Goal: Information Seeking & Learning: Learn about a topic

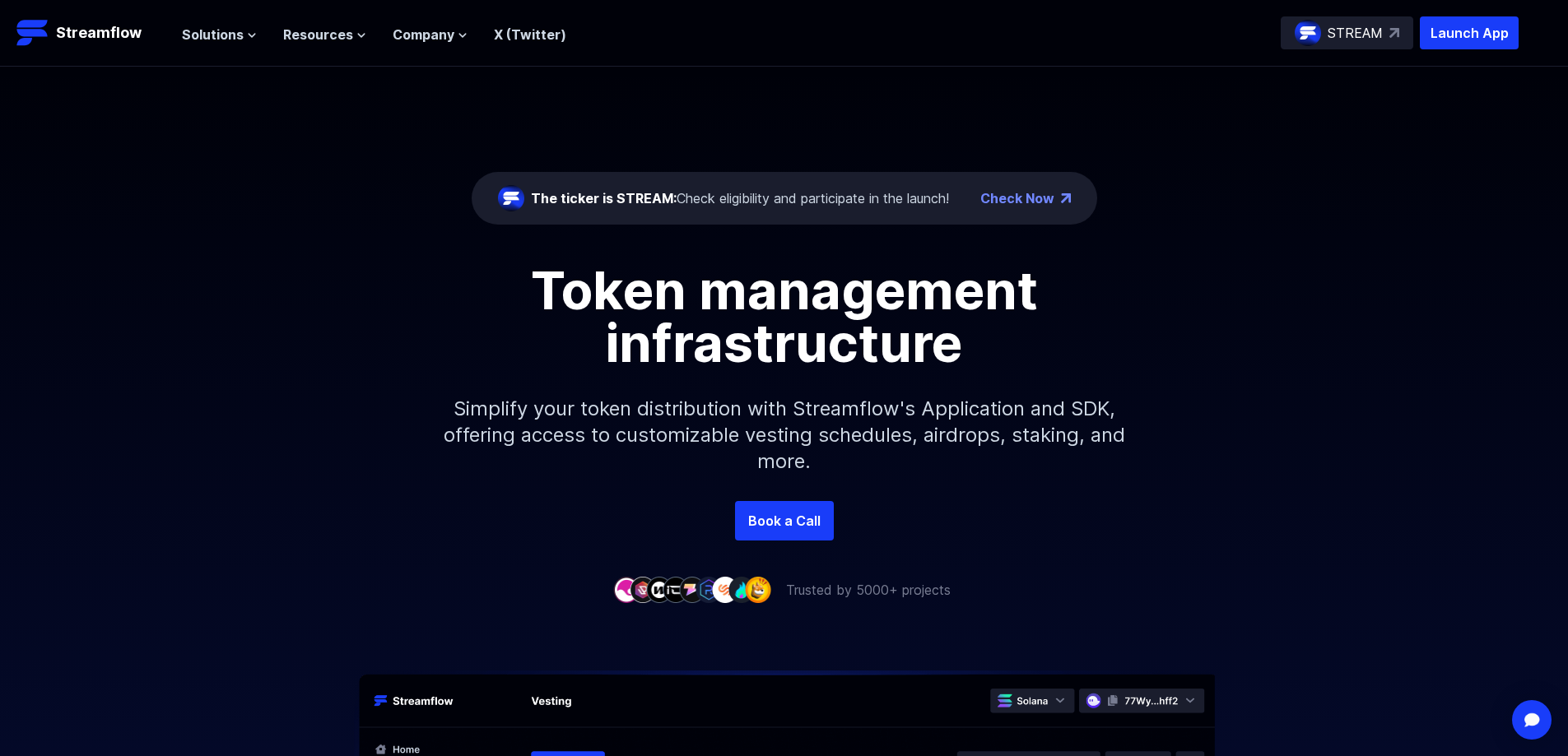
click at [516, 23] on nav "Solutions Overview Streamflow features an all-in-one token distribution platfor…" at bounding box center [374, 33] width 384 height 22
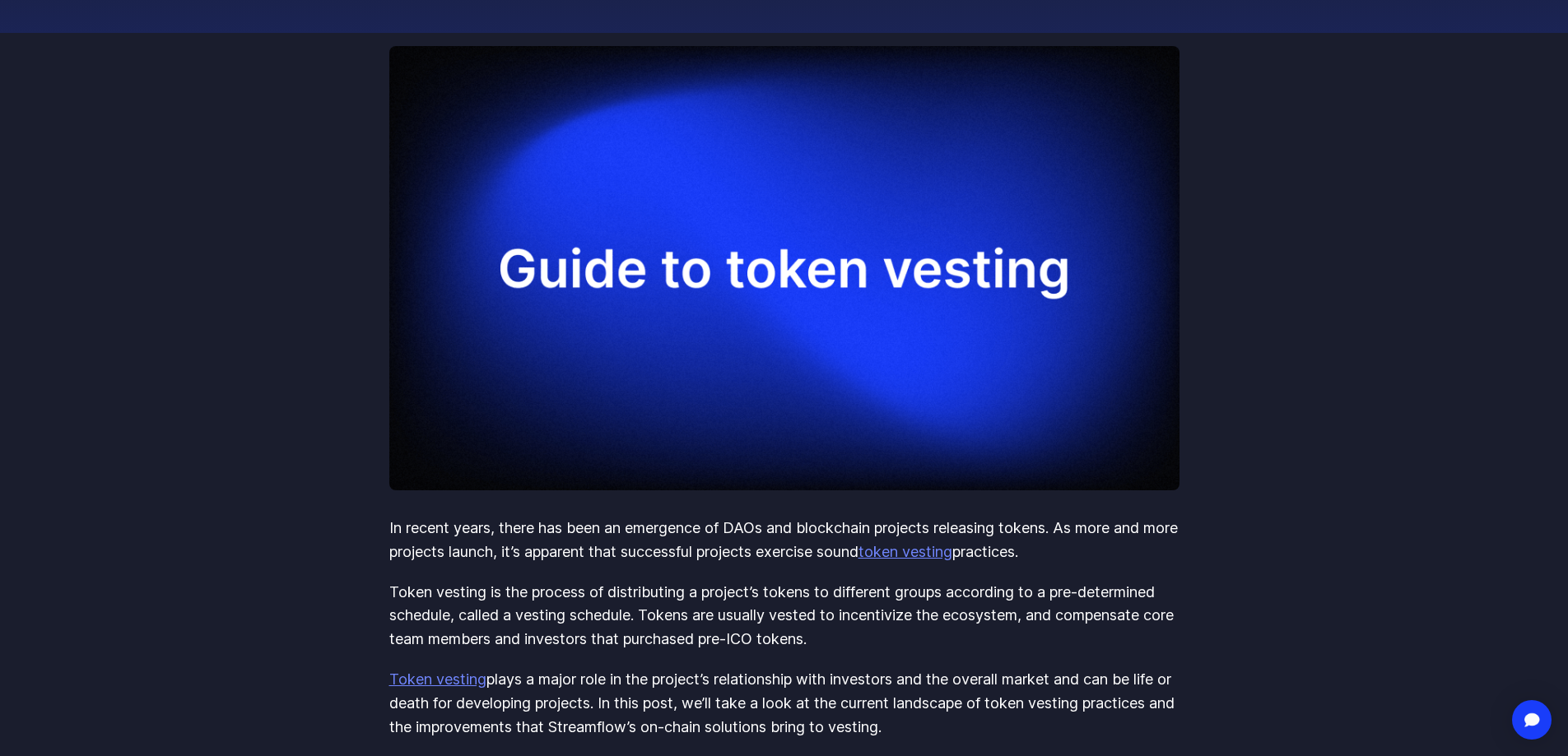
scroll to position [329, 0]
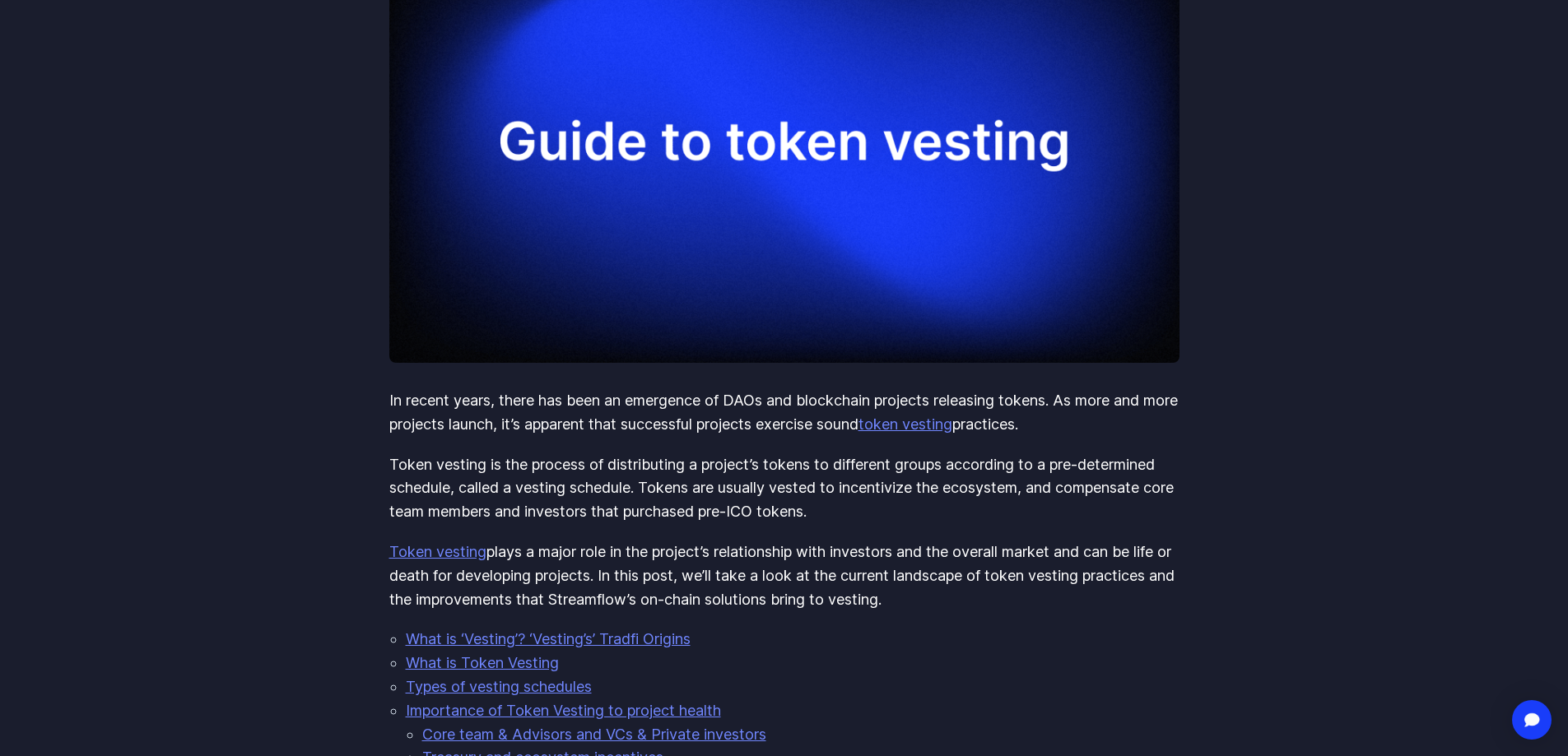
click at [952, 427] on link "token vesting" at bounding box center [905, 424] width 93 height 17
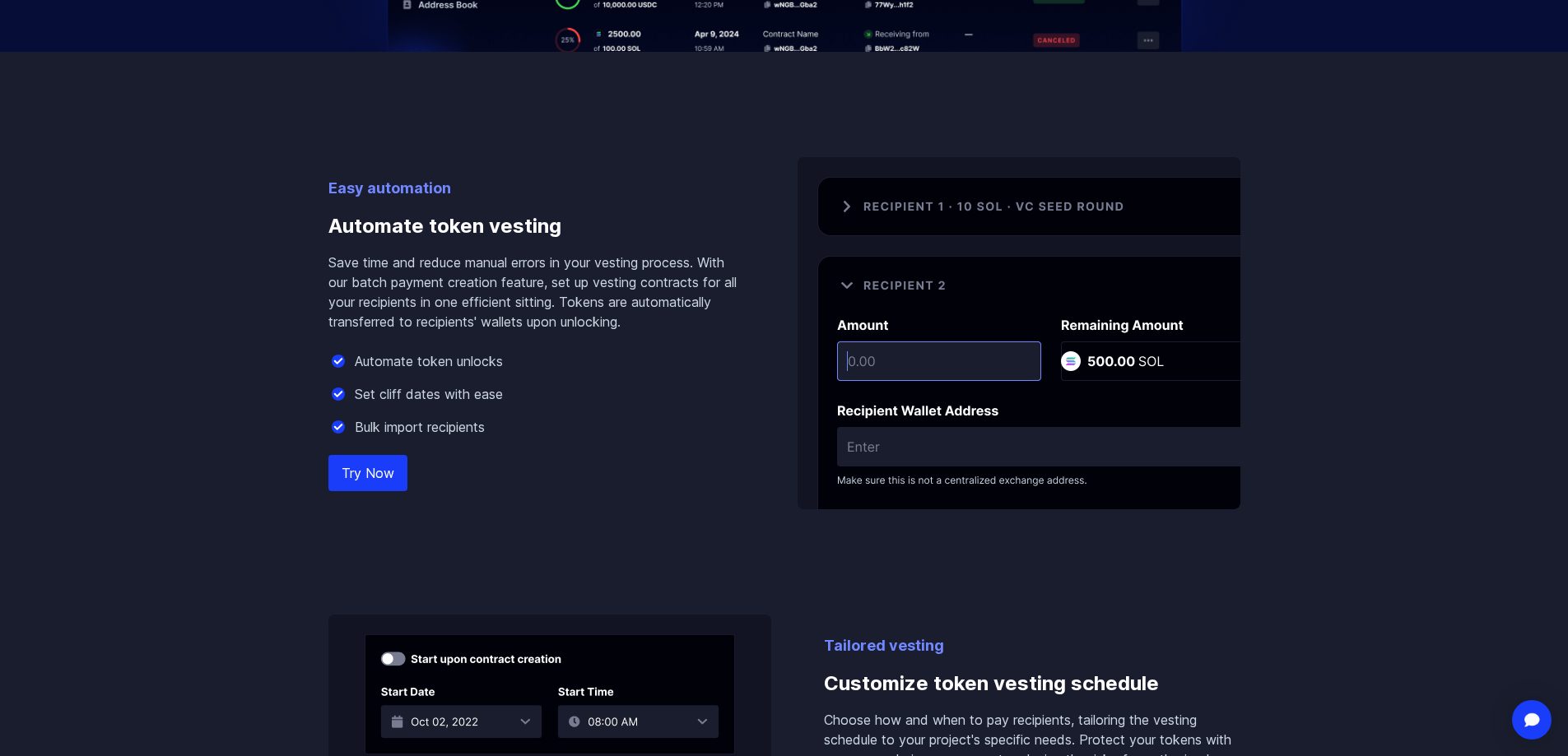
scroll to position [1070, 0]
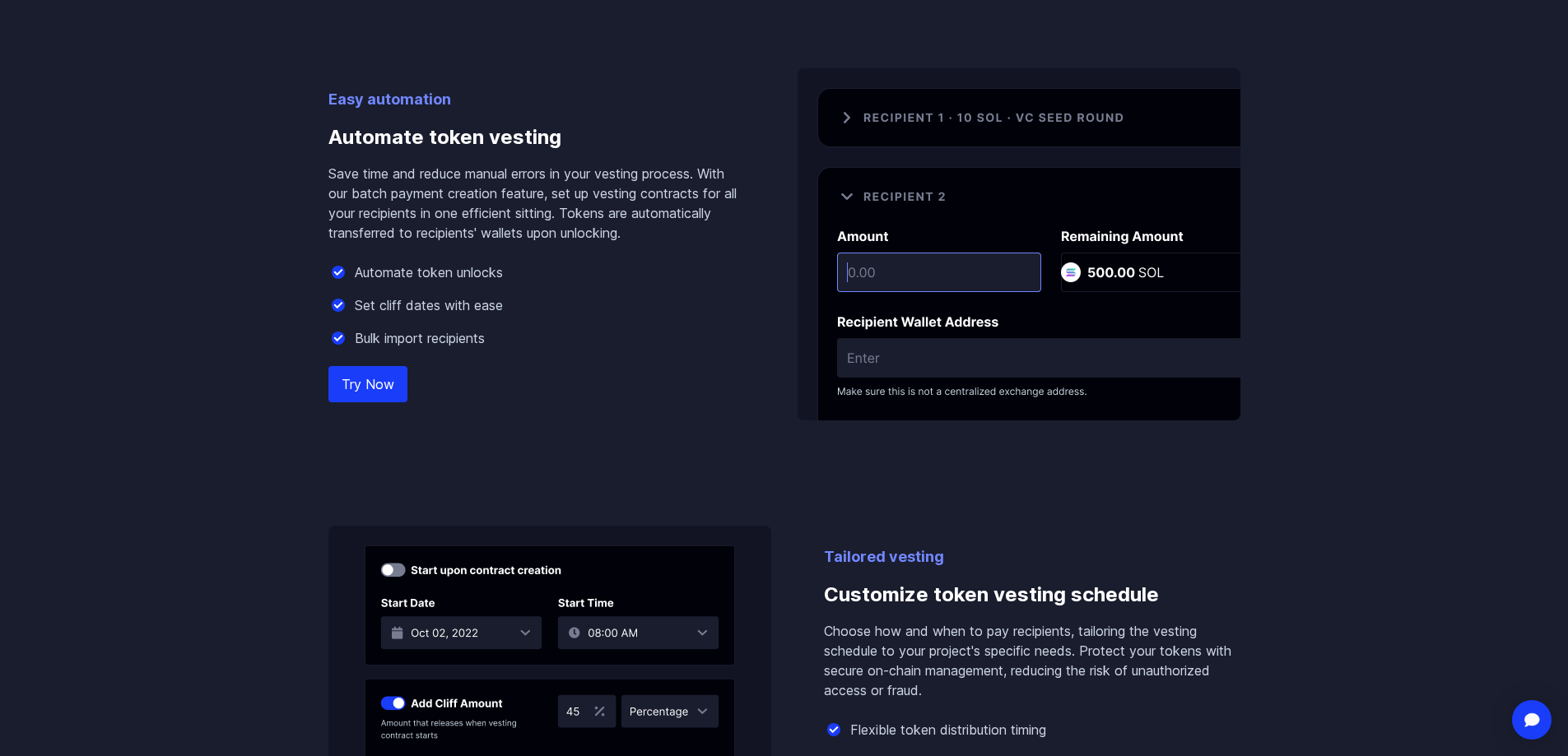
click at [873, 274] on img at bounding box center [1019, 244] width 443 height 352
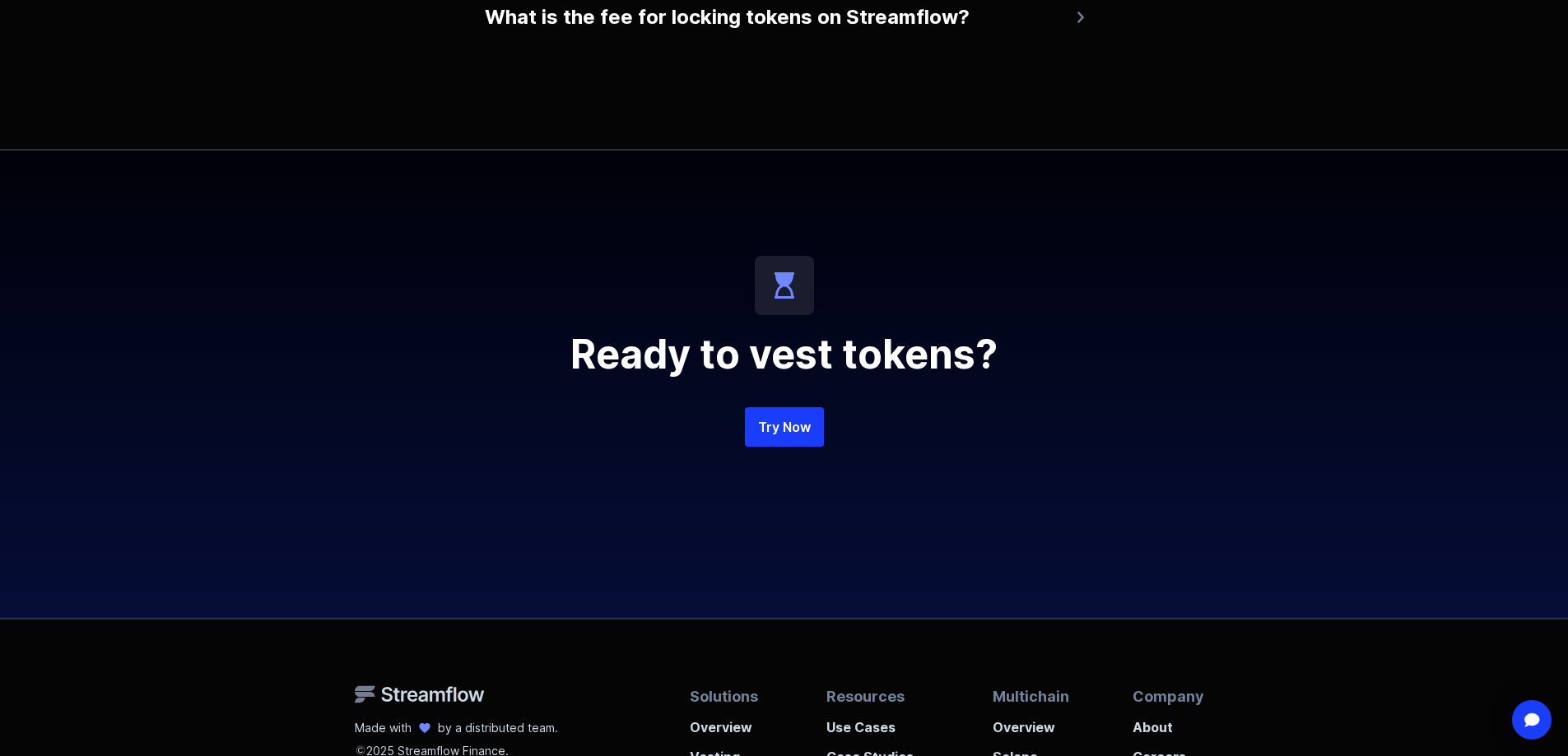
scroll to position [3949, 0]
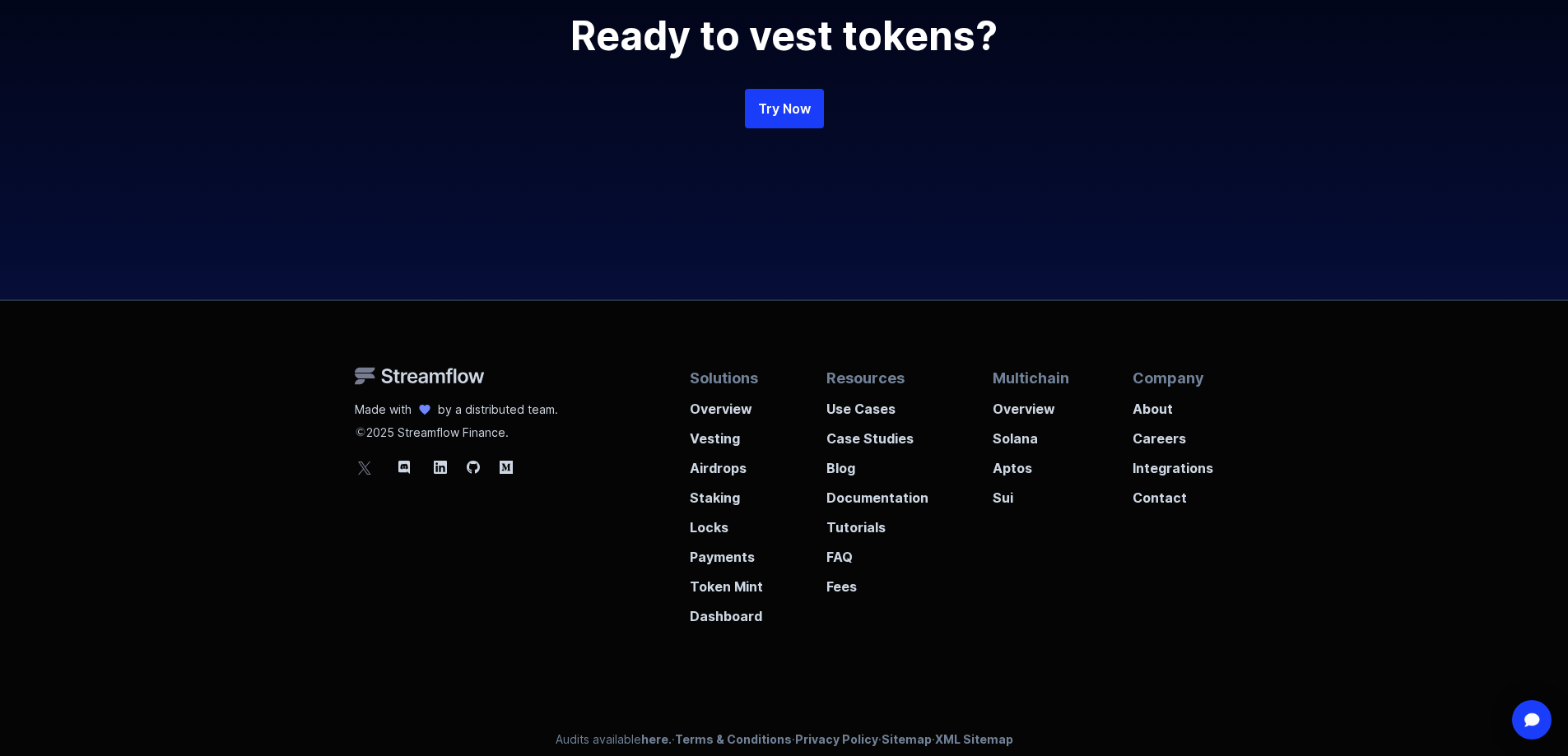
click at [784, 136] on div "Try Now" at bounding box center [784, 141] width 790 height 105
click at [795, 108] on link "Try Now" at bounding box center [784, 108] width 79 height 39
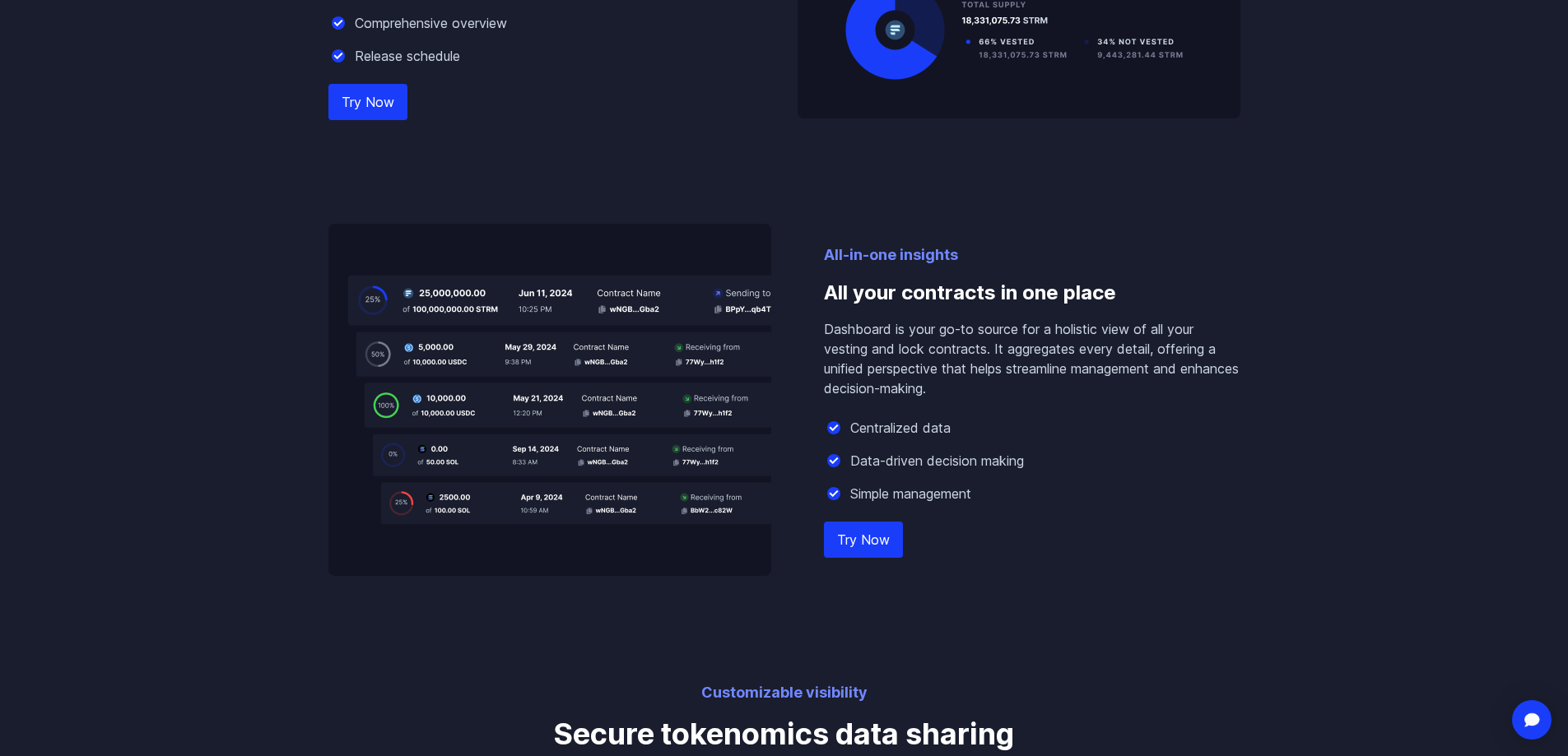
scroll to position [1915, 0]
